Goal: Navigation & Orientation: Find specific page/section

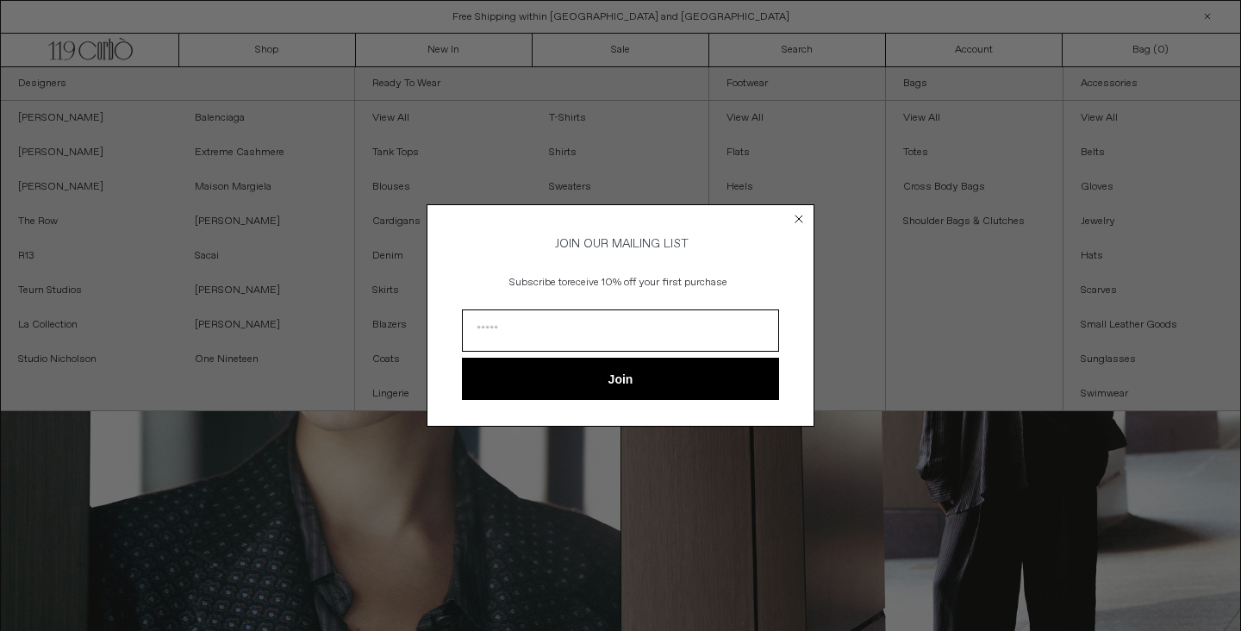
click at [796, 210] on circle "Close dialog" at bounding box center [799, 218] width 16 height 16
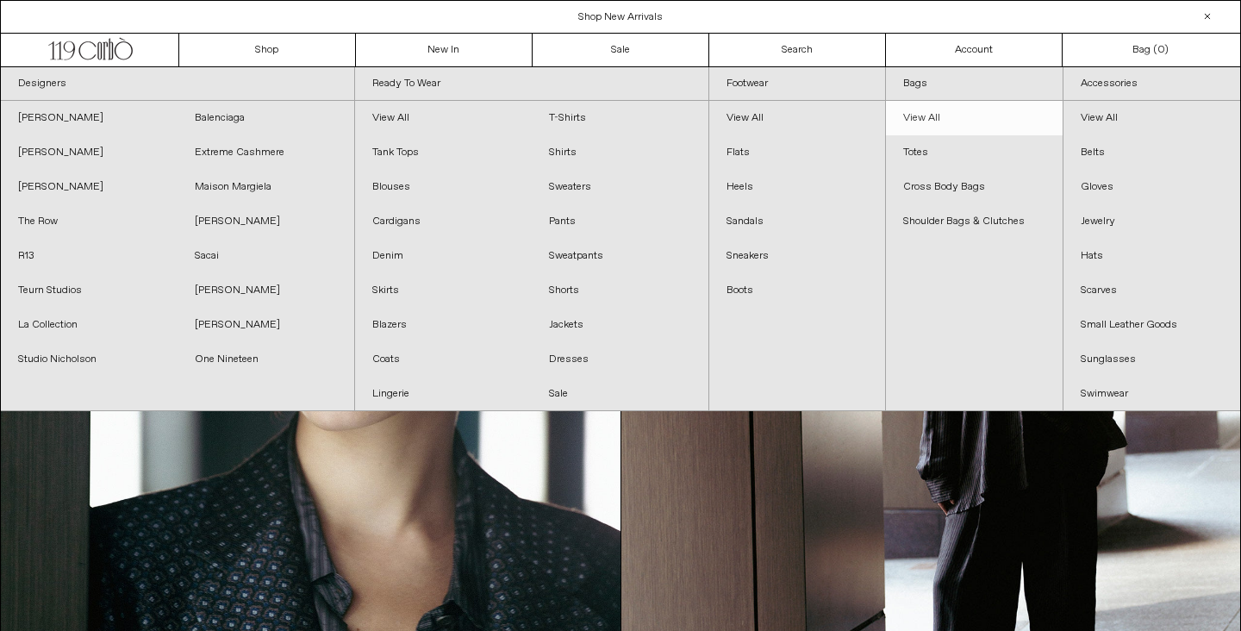
click at [933, 116] on link "View All" at bounding box center [974, 118] width 177 height 34
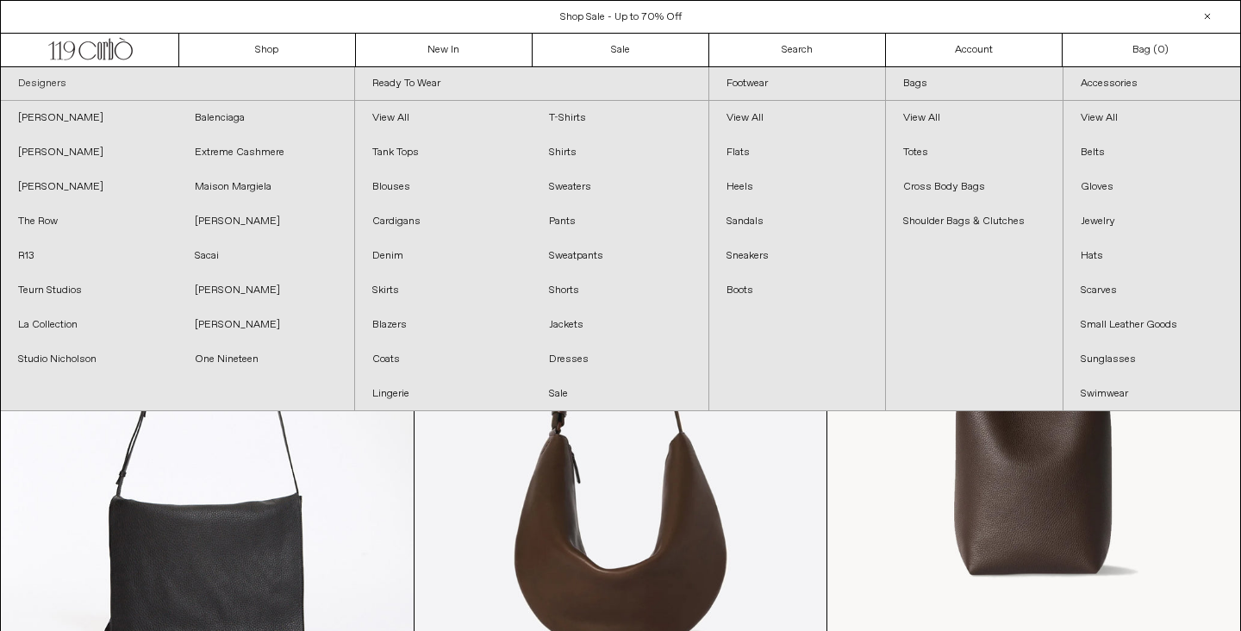
click at [53, 82] on link "Designers" at bounding box center [177, 84] width 353 height 34
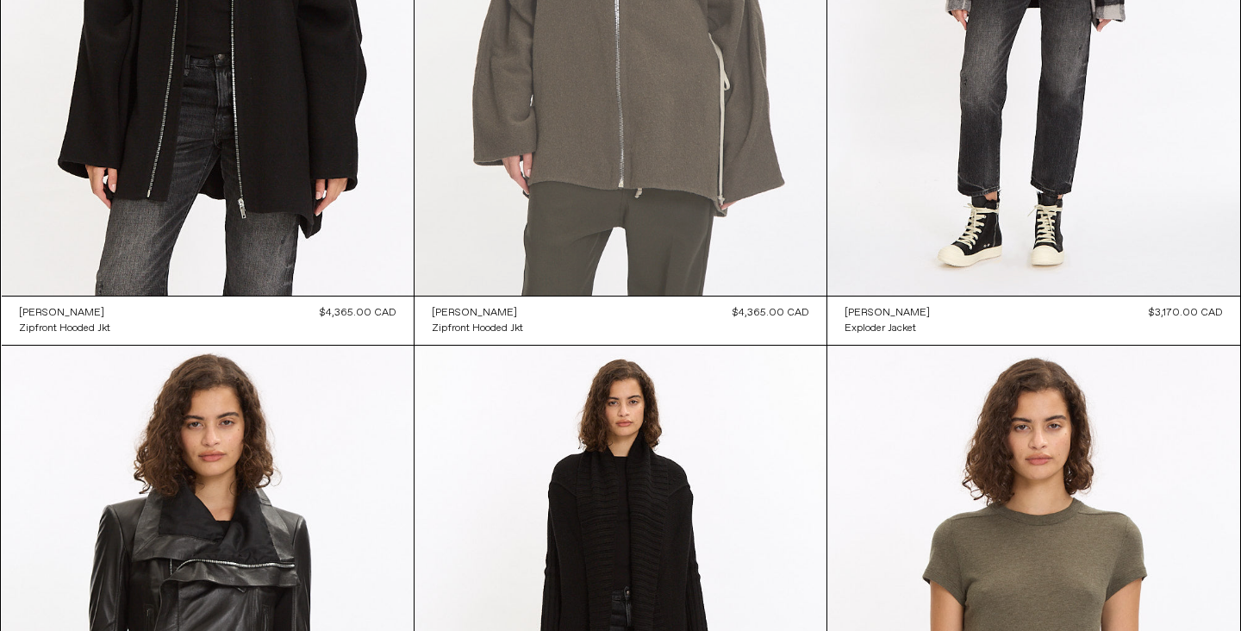
scroll to position [5105, 0]
